Goal: Navigation & Orientation: Go to known website

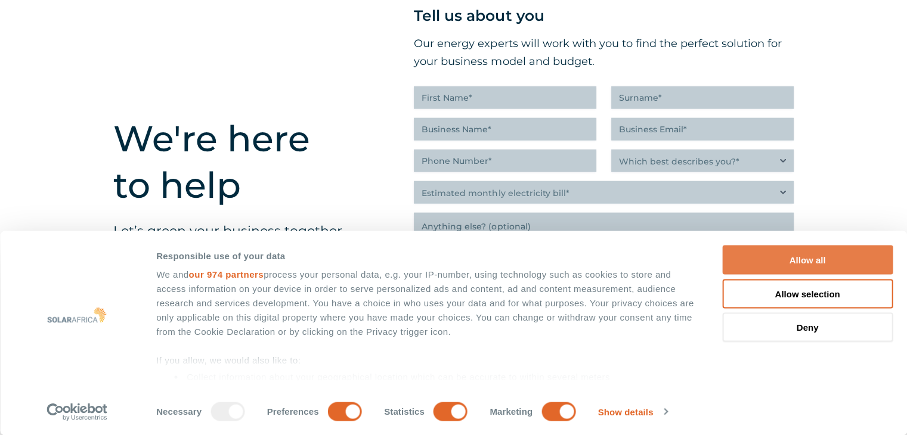
drag, startPoint x: 832, startPoint y: 257, endPoint x: 849, endPoint y: 247, distance: 19.5
click at [832, 256] on button "Allow all" at bounding box center [807, 260] width 171 height 29
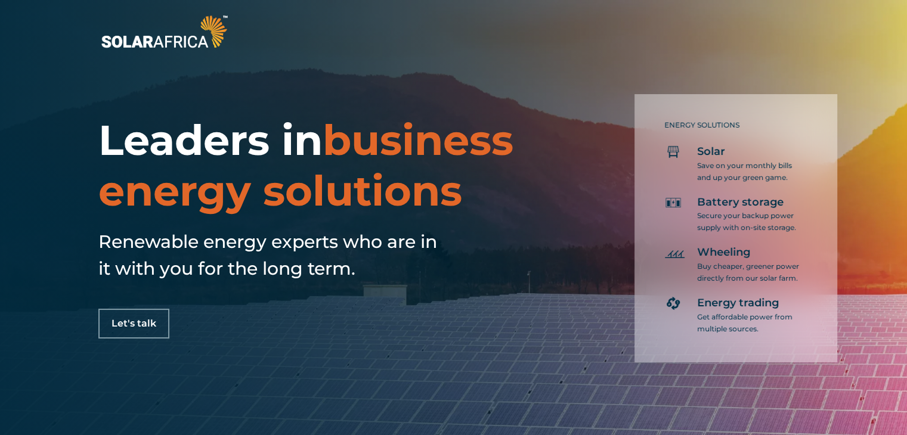
drag, startPoint x: 915, startPoint y: 311, endPoint x: 898, endPoint y: 17, distance: 294.5
click at [193, 41] on img at bounding box center [164, 31] width 132 height 39
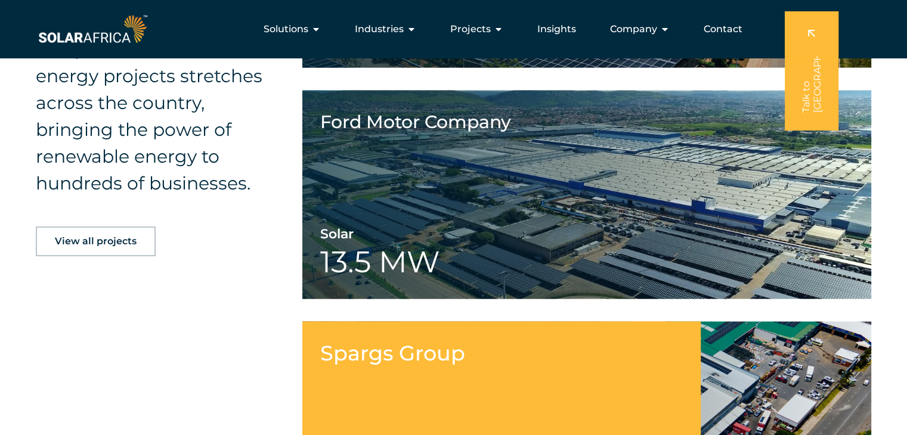
scroll to position [2266, 0]
